Goal: Task Accomplishment & Management: Use online tool/utility

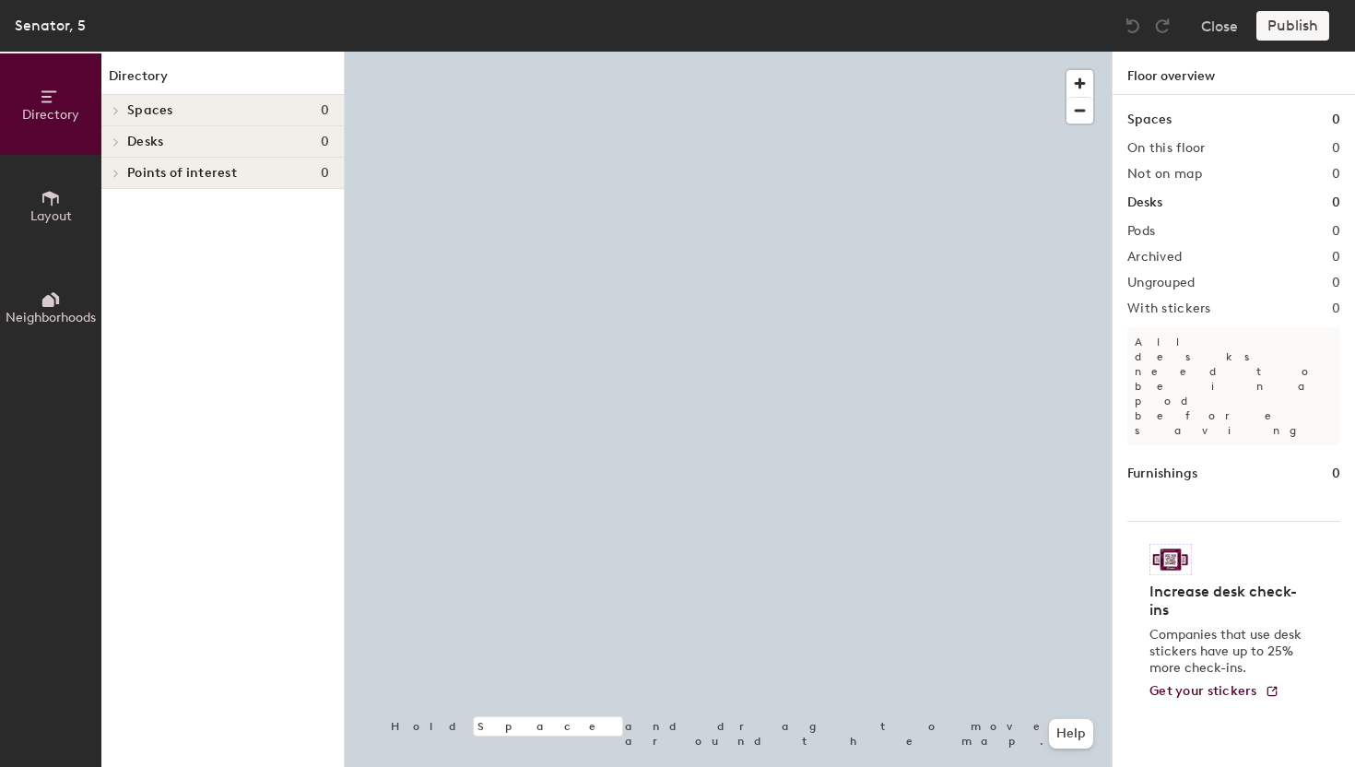
click at [951, 52] on div at bounding box center [728, 52] width 767 height 0
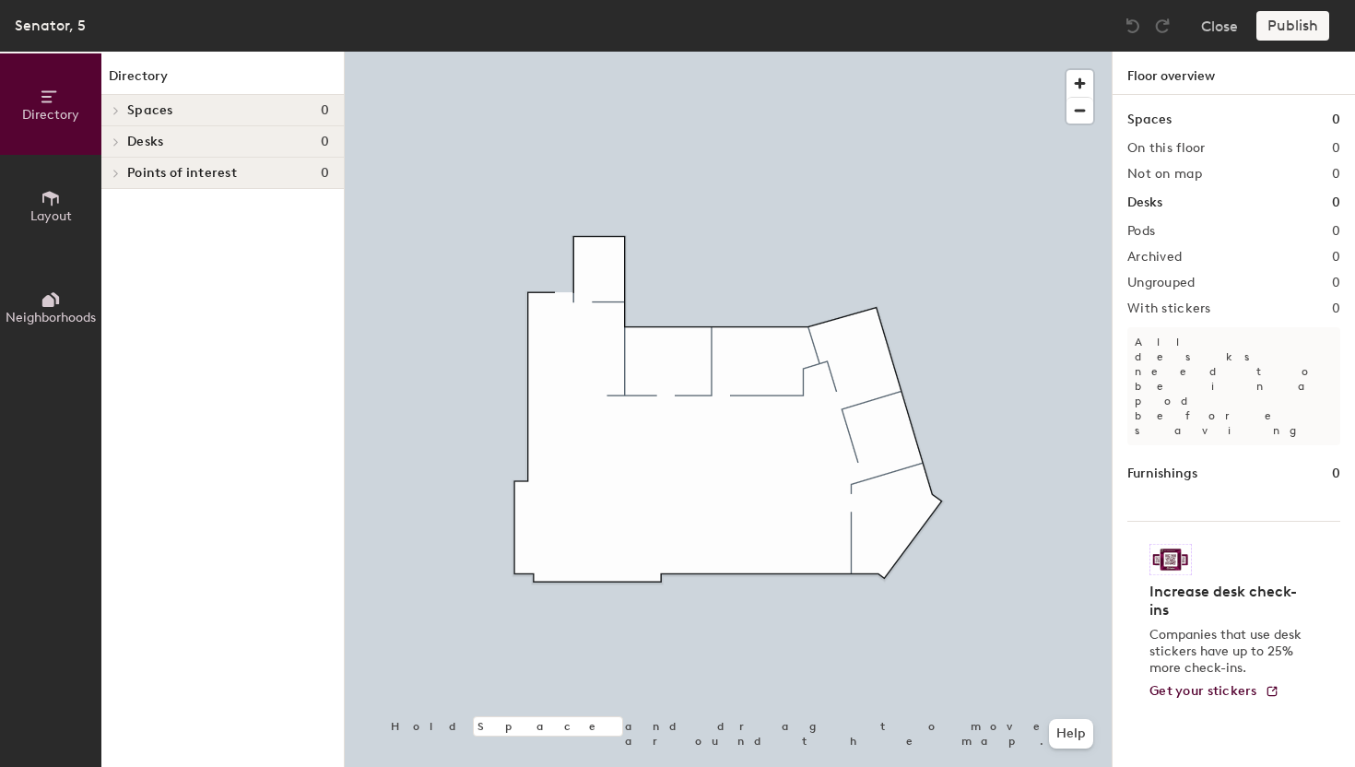
click at [54, 206] on icon at bounding box center [51, 198] width 20 height 20
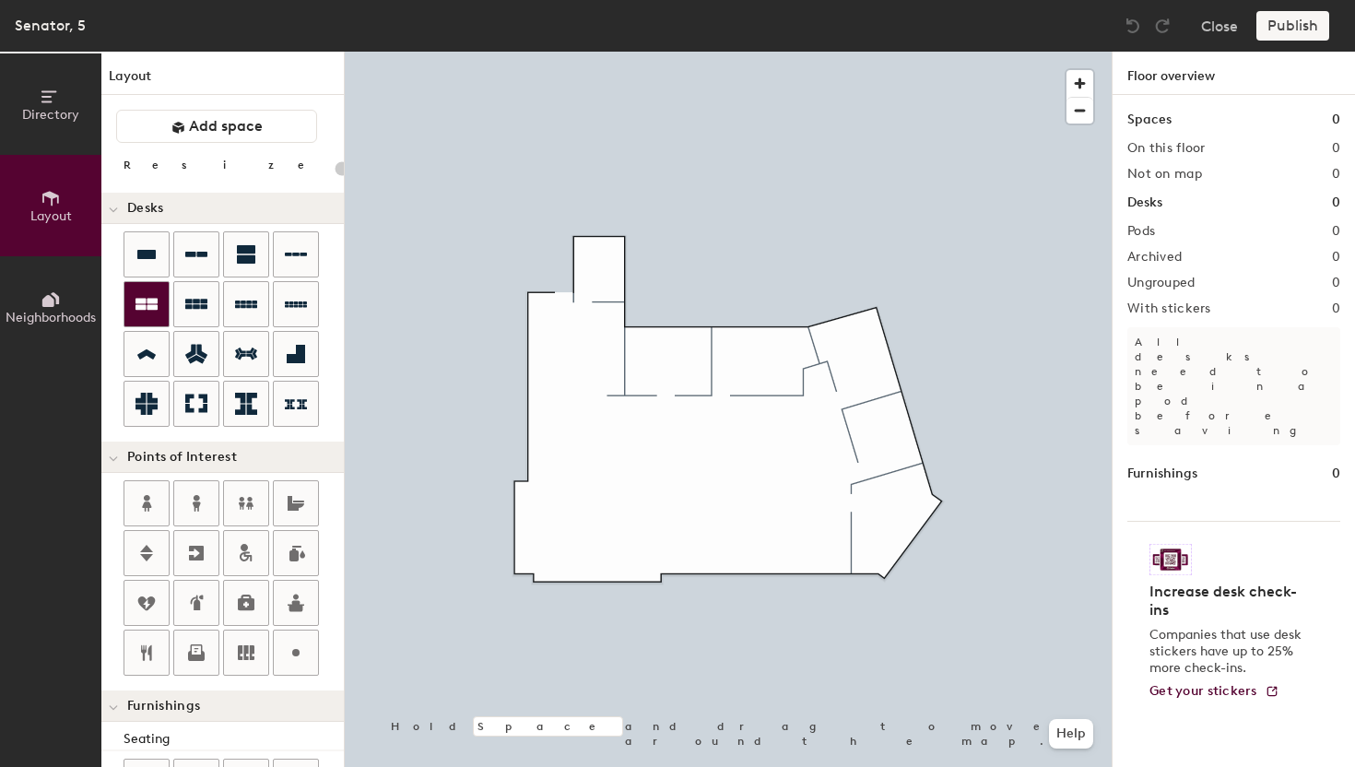
click at [145, 304] on icon at bounding box center [147, 305] width 22 height 12
type input "100"
